Goal: Find specific page/section

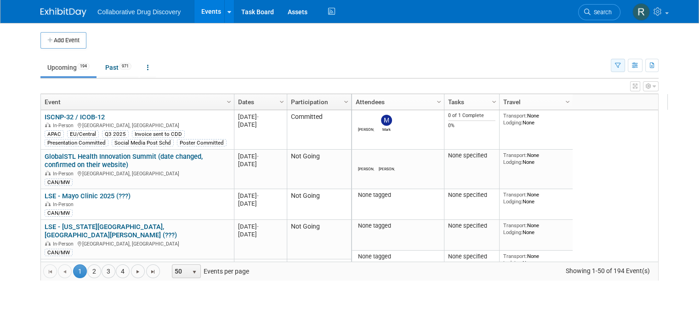
click at [620, 64] on icon "button" at bounding box center [617, 66] width 6 height 6
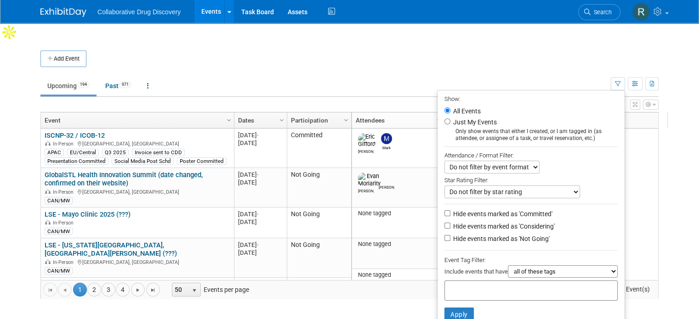
click at [483, 285] on input "text" at bounding box center [484, 289] width 73 height 9
type input "eu"
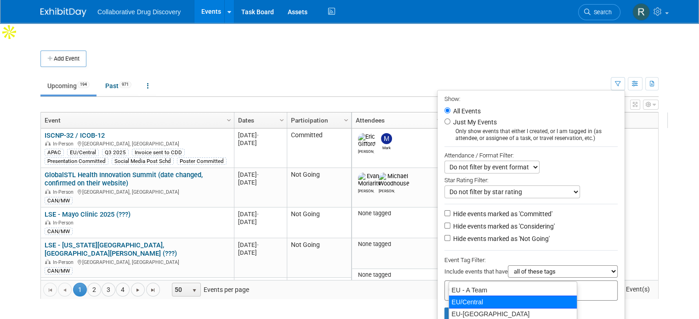
click at [452, 303] on div "EU/Central" at bounding box center [512, 302] width 129 height 13
type input "EU/Central"
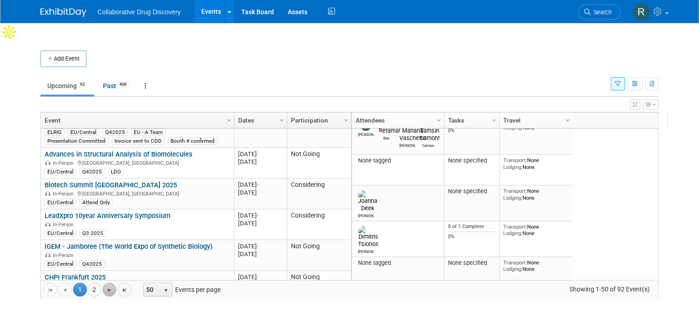
click at [106, 287] on span "Go to the next page" at bounding box center [109, 290] width 7 height 7
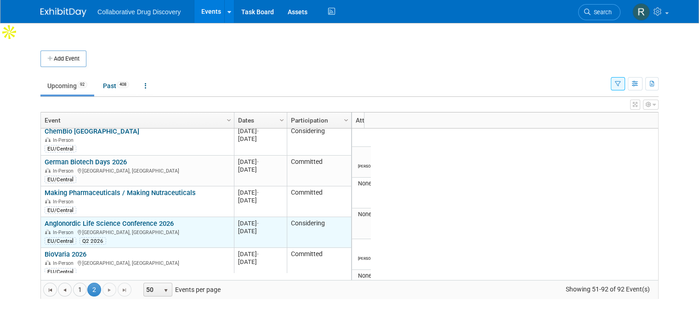
click at [143, 228] on div "In-Person [GEOGRAPHIC_DATA], [GEOGRAPHIC_DATA]" at bounding box center [137, 232] width 185 height 8
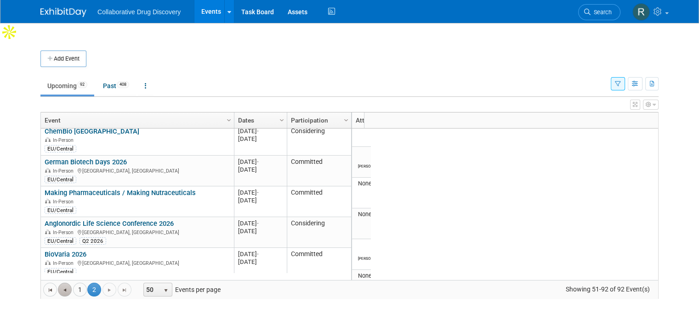
click at [61, 287] on span "Go to the previous page" at bounding box center [64, 290] width 7 height 7
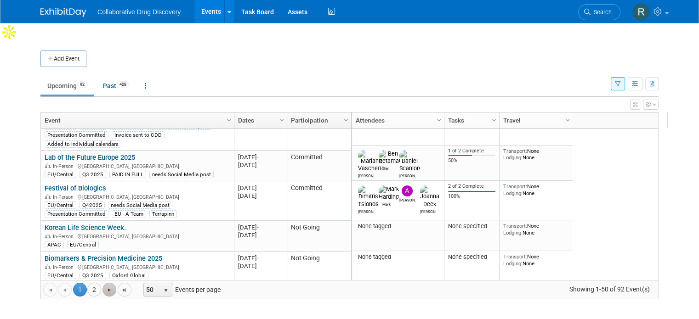
click at [106, 287] on span "Go to the next page" at bounding box center [109, 290] width 7 height 7
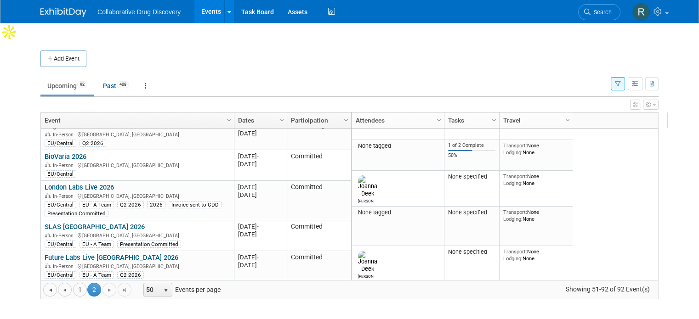
scroll to position [1023, 0]
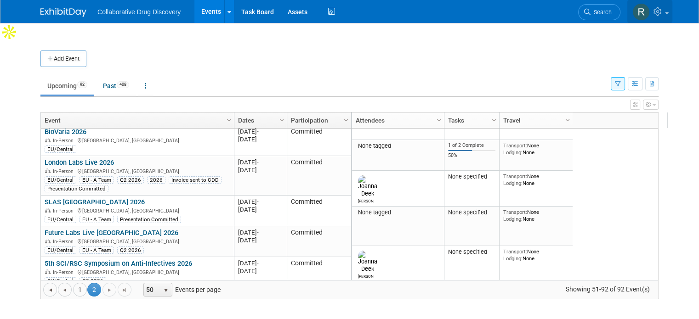
click at [672, 11] on link at bounding box center [649, 11] width 45 height 23
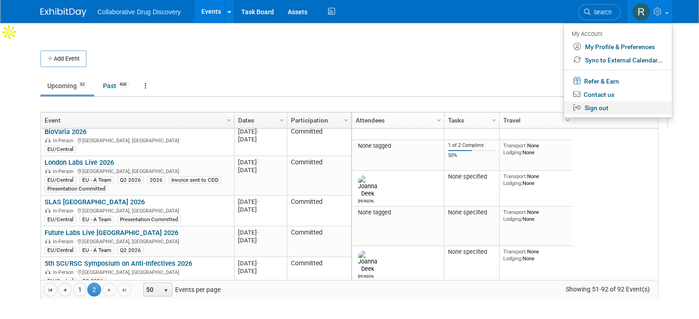
click at [609, 105] on link "Sign out" at bounding box center [618, 107] width 108 height 13
